Goal: Information Seeking & Learning: Learn about a topic

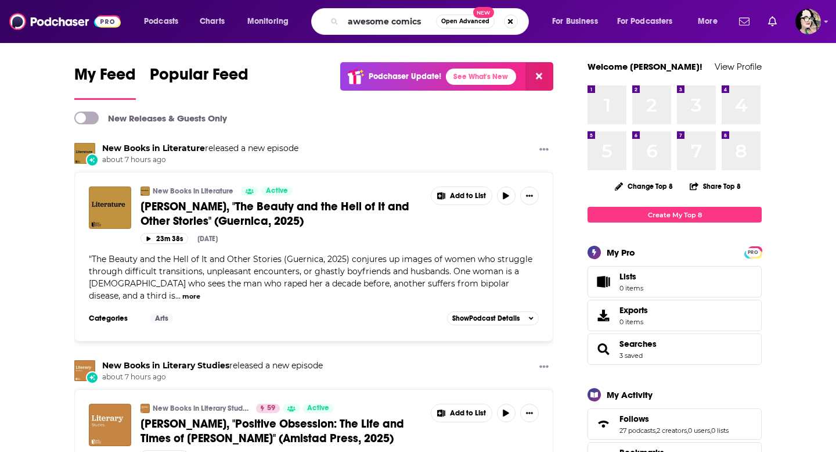
type input "awesome comics"
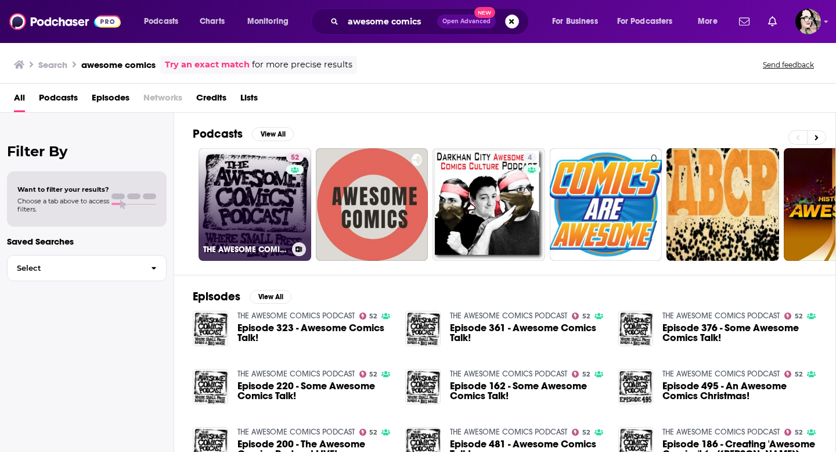
click at [256, 221] on link "52 THE AWESOME COMICS PODCAST" at bounding box center [255, 204] width 113 height 113
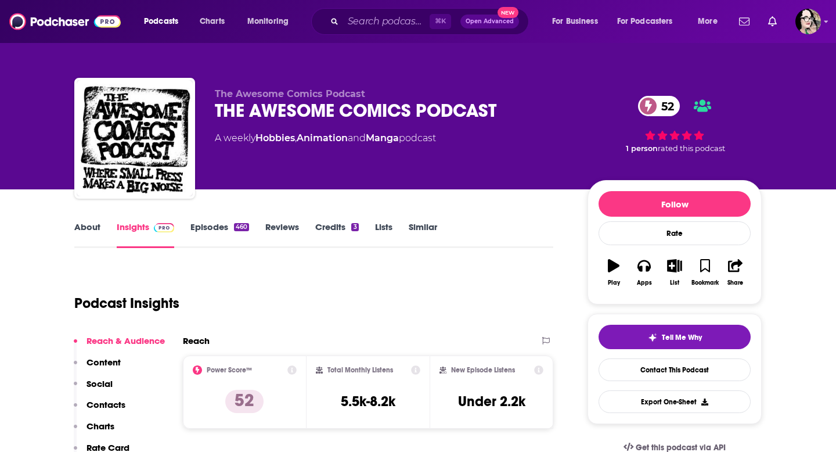
click at [87, 226] on link "About" at bounding box center [87, 234] width 26 height 27
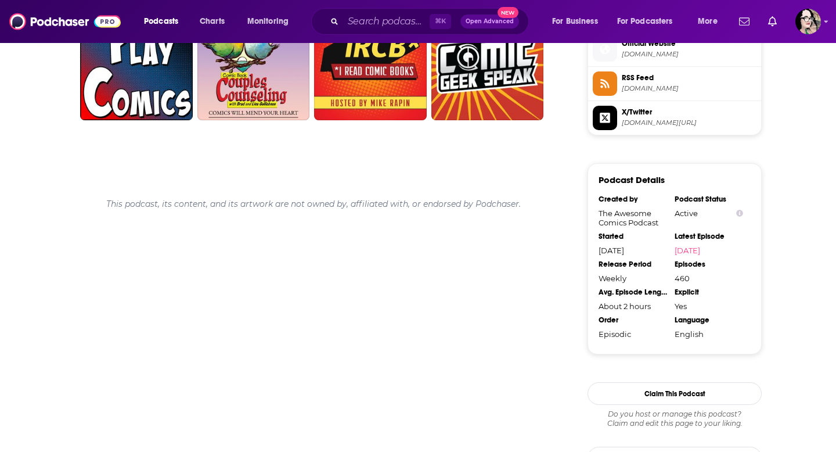
scroll to position [1042, 0]
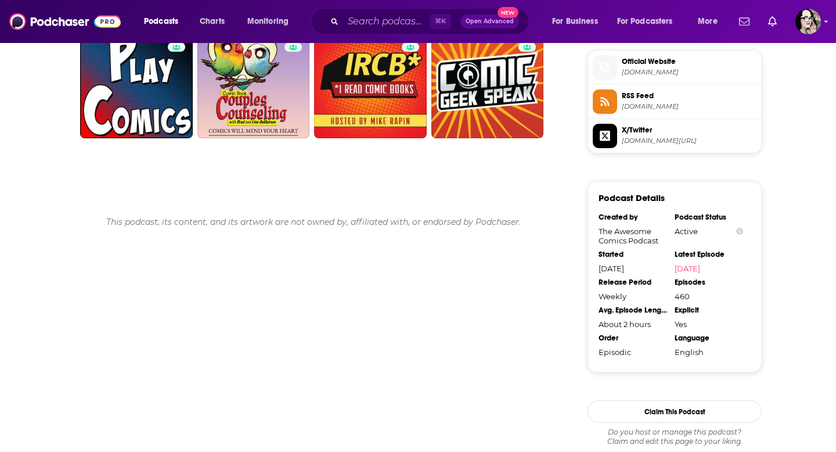
click at [677, 74] on span "[DOMAIN_NAME]" at bounding box center [689, 72] width 135 height 9
